Goal: Task Accomplishment & Management: Manage account settings

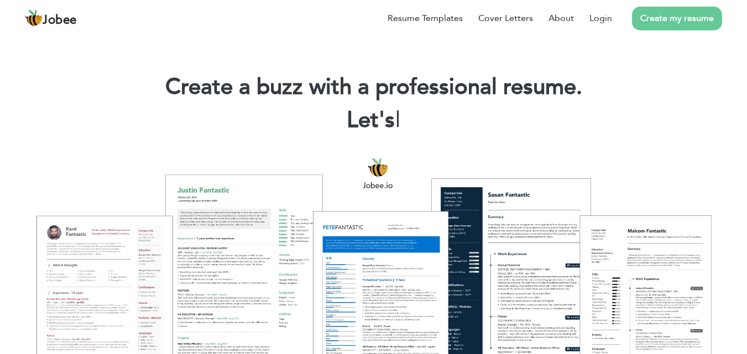
click at [652, 22] on link "Create my resume" at bounding box center [677, 19] width 90 height 24
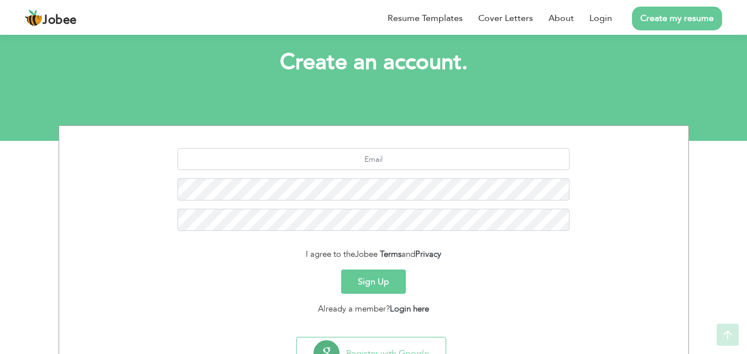
scroll to position [104, 0]
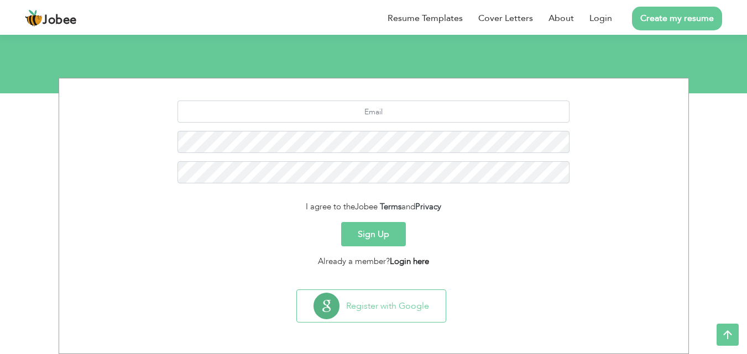
click at [417, 256] on link "Login here" at bounding box center [409, 261] width 39 height 11
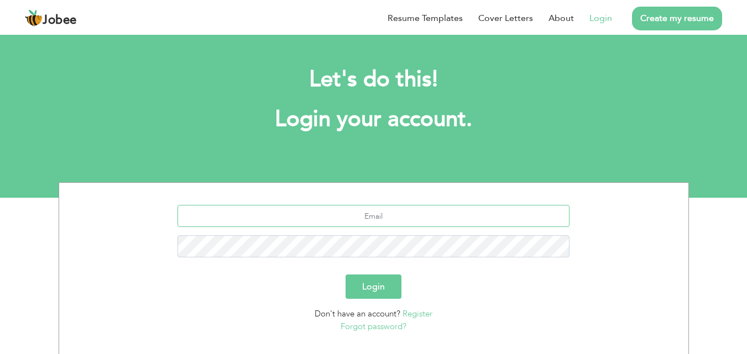
click at [400, 219] on input "text" at bounding box center [373, 216] width 392 height 22
click at [386, 218] on input "onlineworkwith sikander" at bounding box center [373, 216] width 392 height 22
click at [431, 217] on input "onlineworkwithsikander" at bounding box center [373, 216] width 392 height 22
type input "onlineworkwithsikander@gmail.com"
click at [399, 276] on button "Login" at bounding box center [373, 287] width 56 height 24
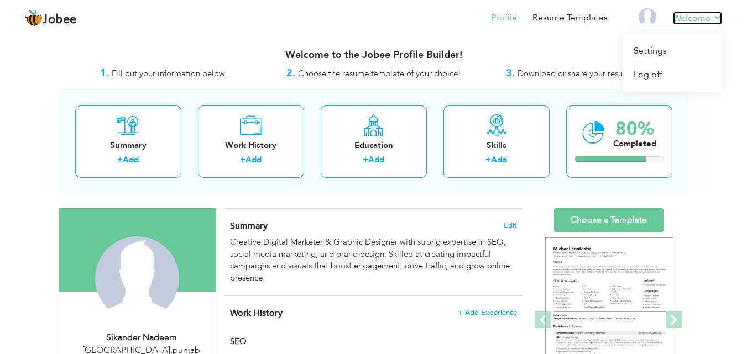
click at [701, 20] on link "Welcome" at bounding box center [697, 18] width 49 height 13
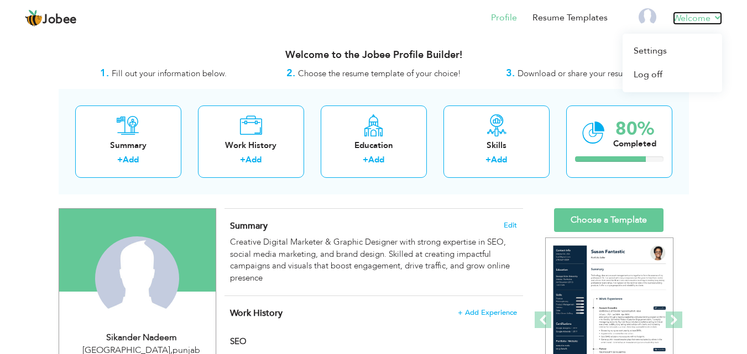
click at [708, 20] on link "Welcome" at bounding box center [697, 18] width 49 height 13
